Goal: Information Seeking & Learning: Find contact information

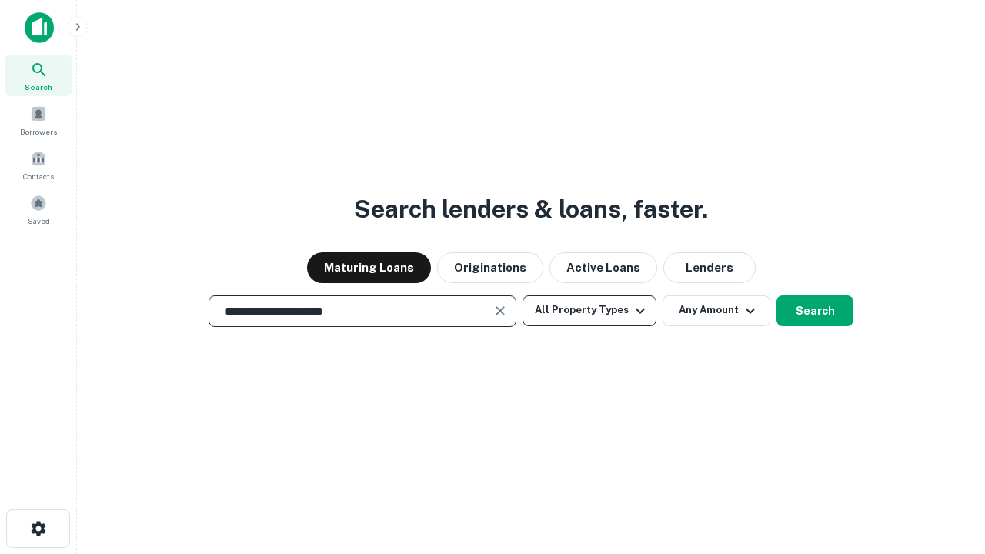
type input "**********"
click at [589, 310] on button "All Property Types" at bounding box center [589, 310] width 134 height 31
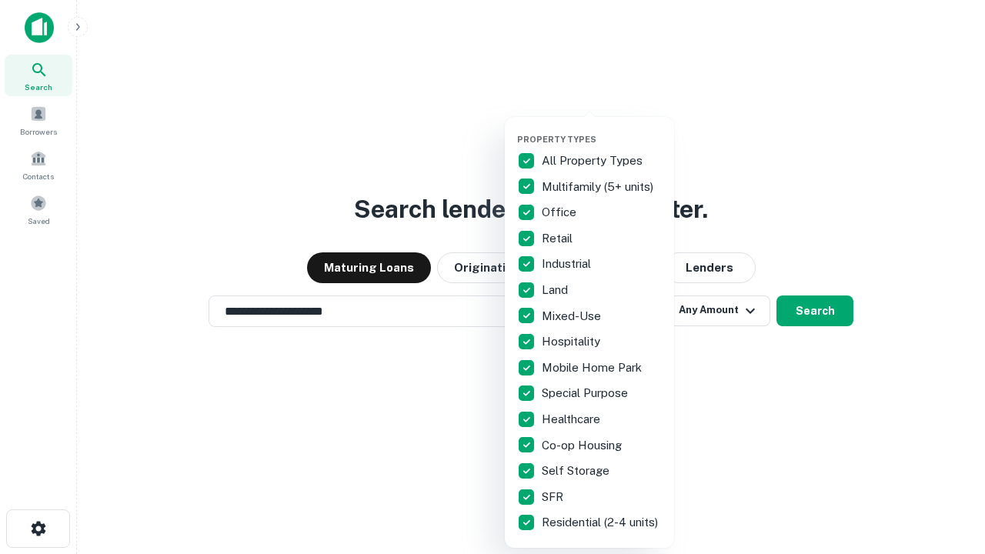
click at [601, 129] on button "button" at bounding box center [601, 129] width 169 height 1
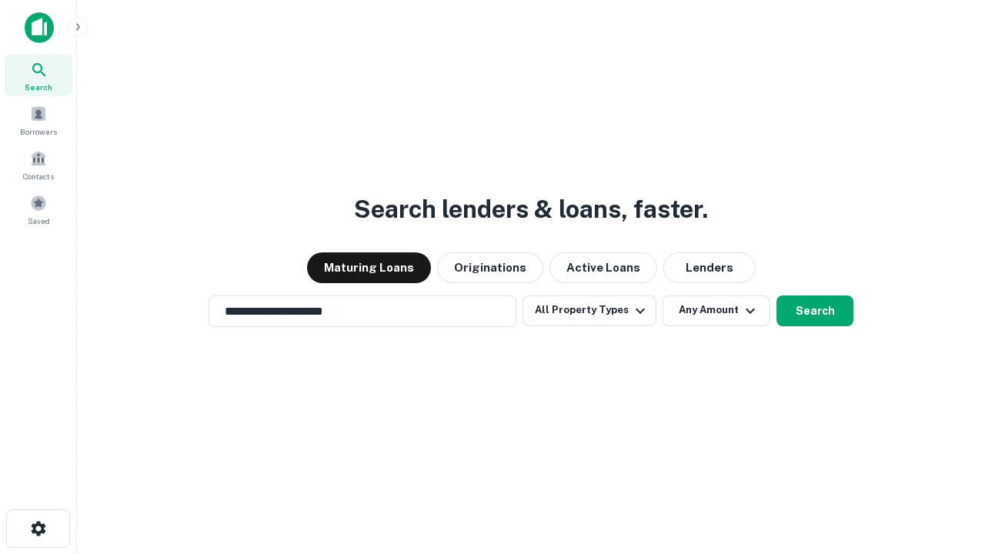
scroll to position [24, 0]
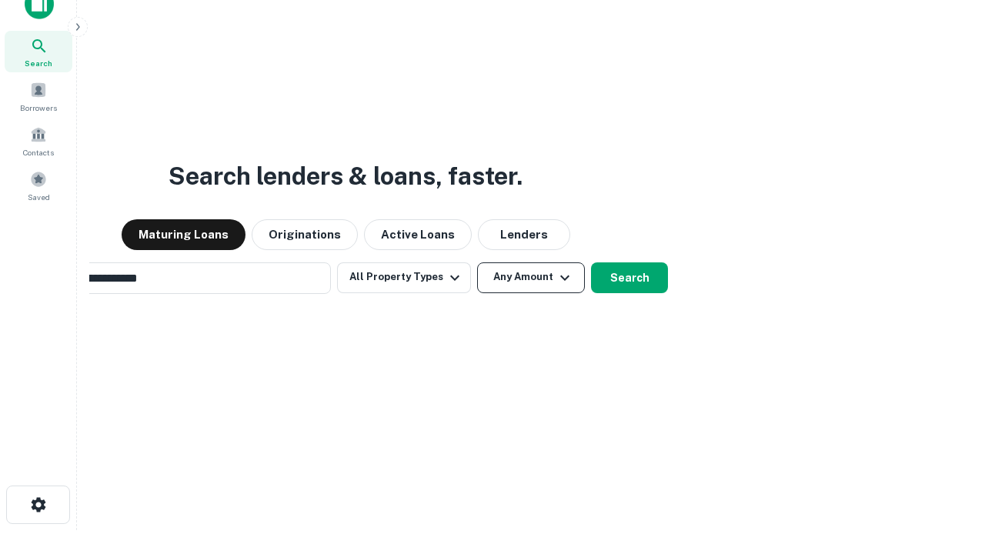
click at [477, 262] on button "Any Amount" at bounding box center [531, 277] width 108 height 31
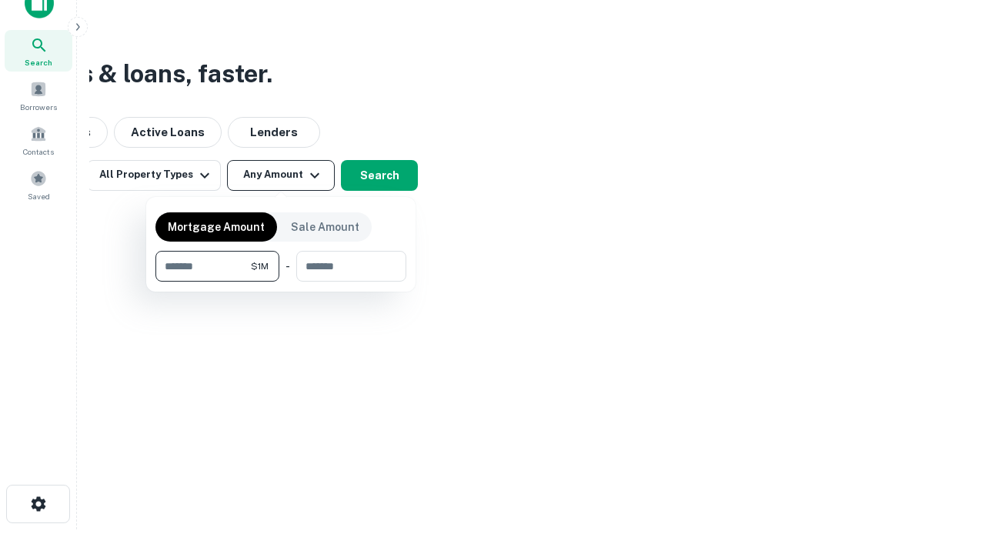
type input "*******"
click at [281, 282] on button "button" at bounding box center [280, 282] width 251 height 1
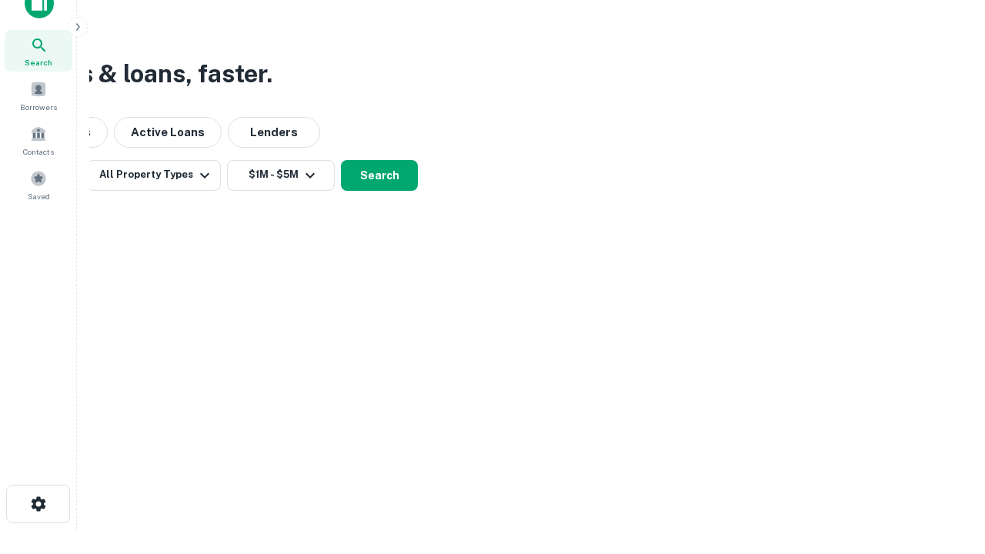
scroll to position [24, 0]
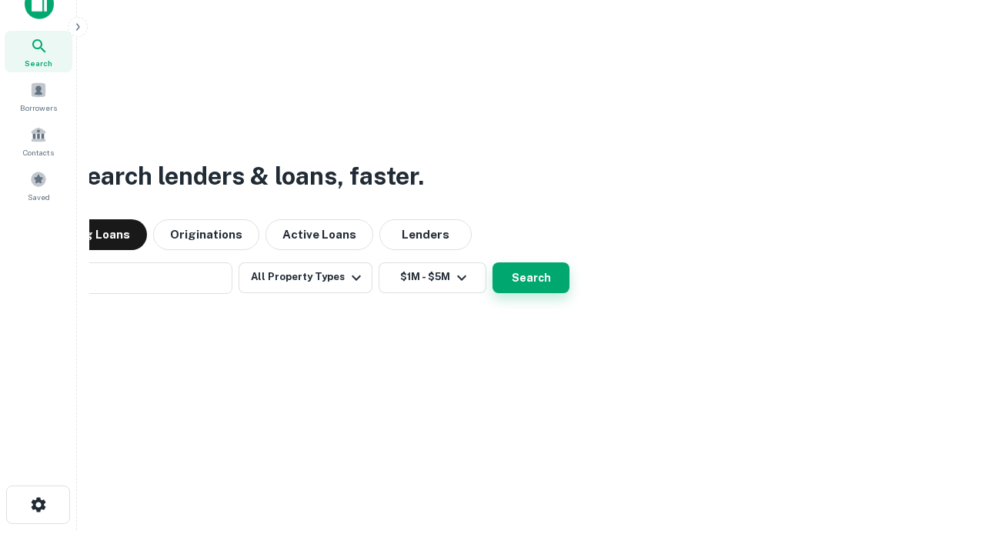
click at [492, 262] on button "Search" at bounding box center [530, 277] width 77 height 31
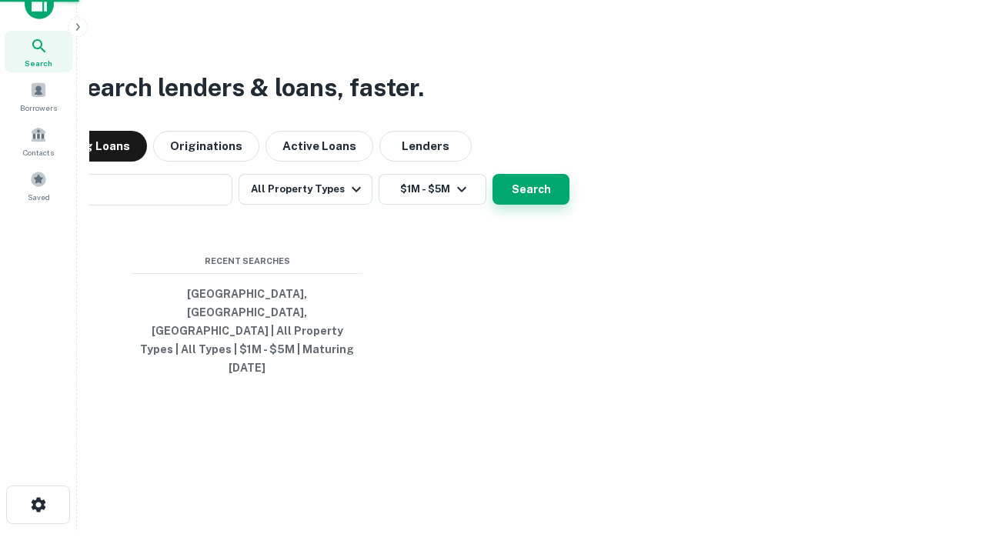
scroll to position [25, 0]
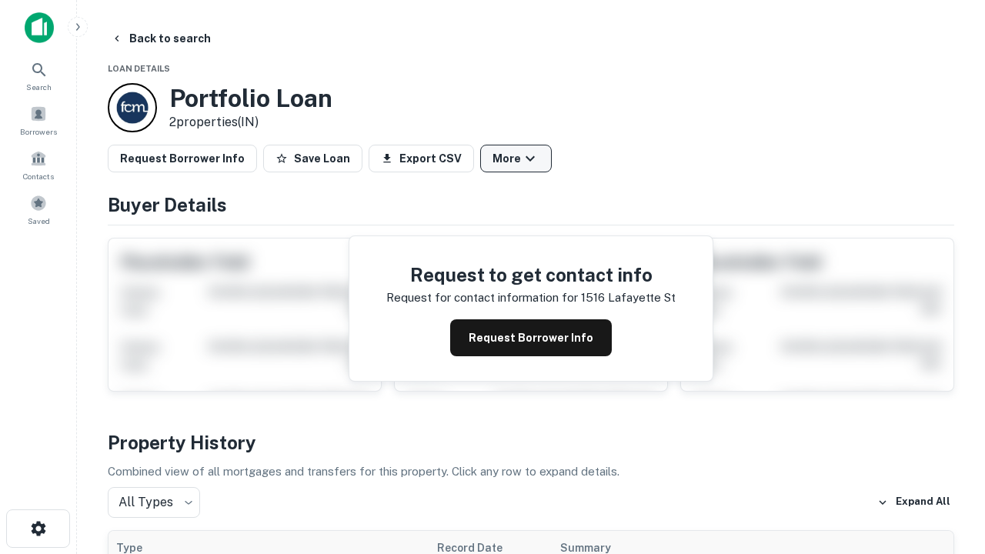
click at [515, 158] on button "More" at bounding box center [516, 159] width 72 height 28
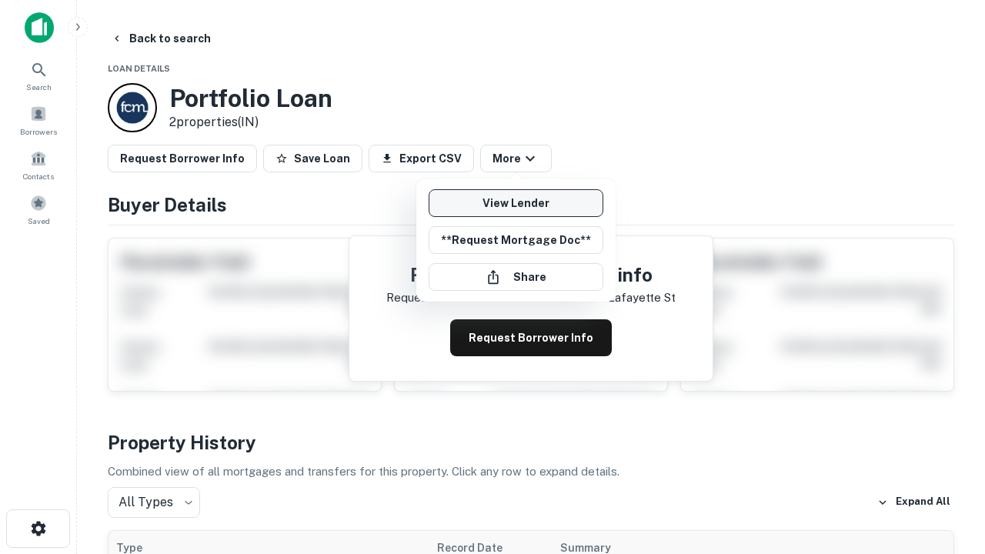
click at [515, 203] on link "View Lender" at bounding box center [515, 203] width 175 height 28
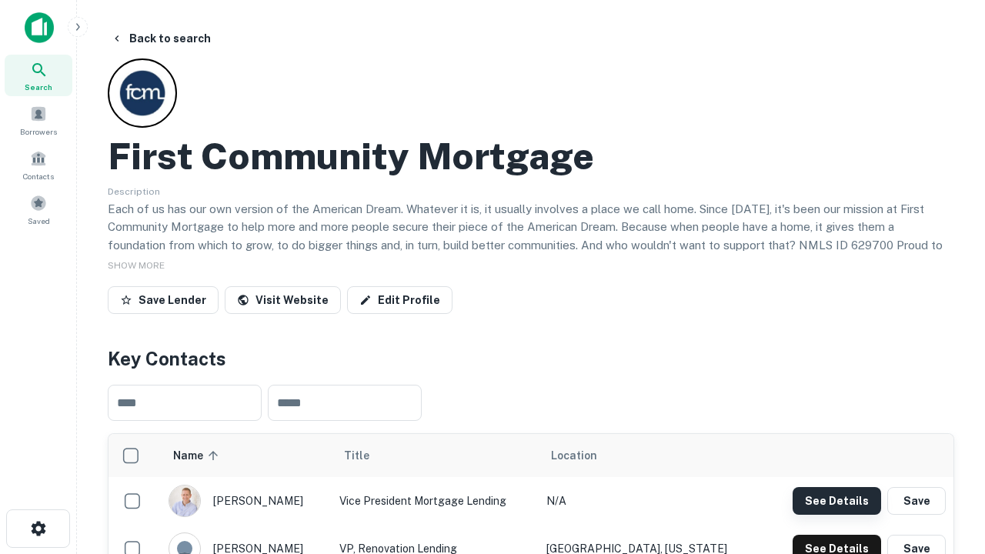
click at [836, 500] on button "See Details" at bounding box center [836, 501] width 88 height 28
click at [38, 528] on icon "button" at bounding box center [38, 528] width 18 height 18
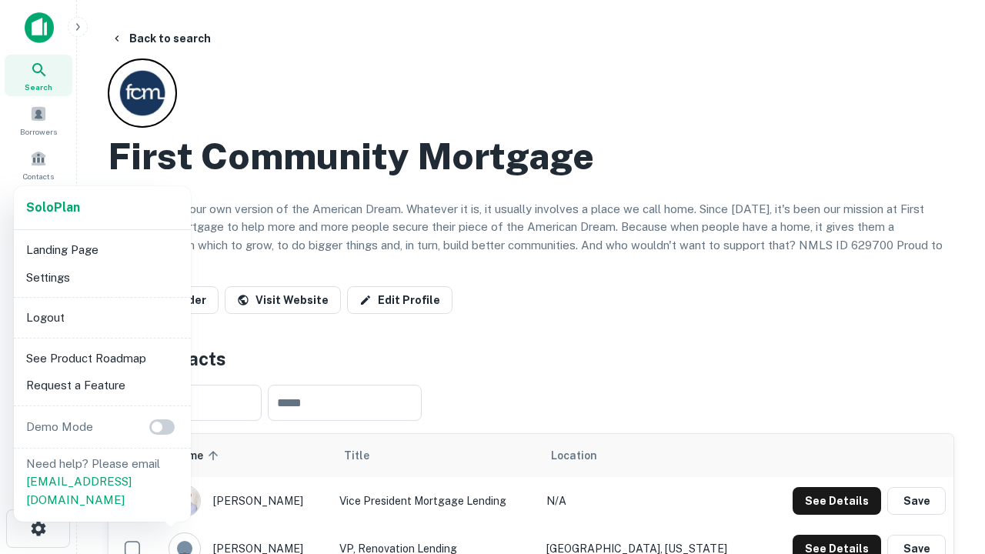
click at [102, 317] on li "Logout" at bounding box center [102, 318] width 165 height 28
